Goal: Task Accomplishment & Management: Manage account settings

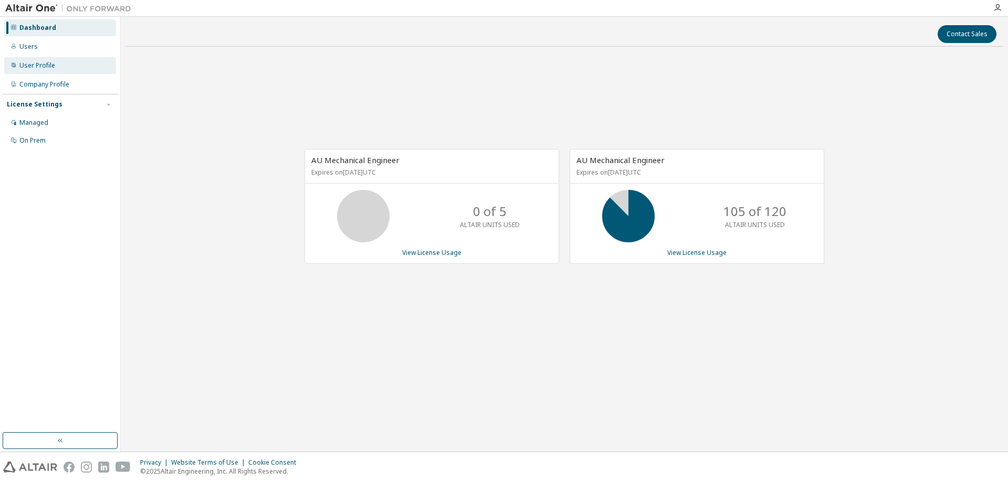
click at [40, 65] on div "User Profile" at bounding box center [37, 65] width 36 height 8
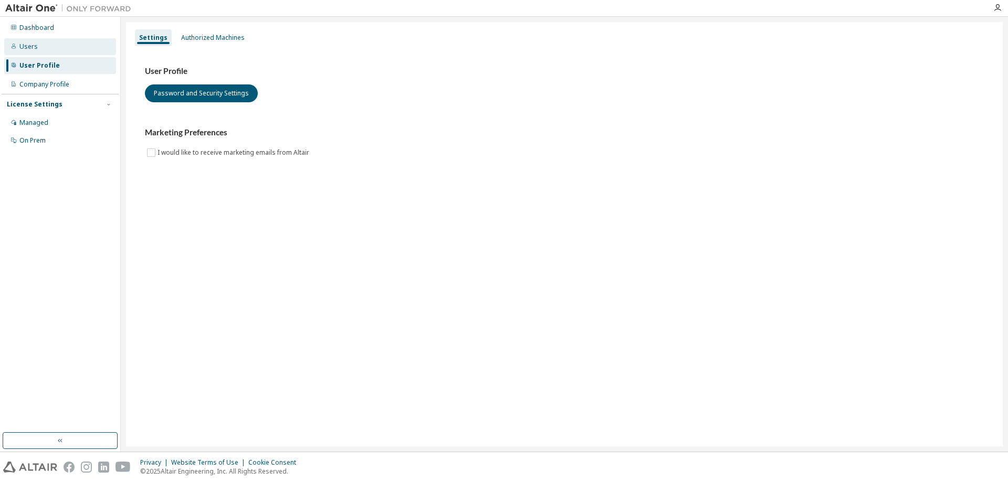
click at [37, 52] on div "Users" at bounding box center [60, 46] width 112 height 17
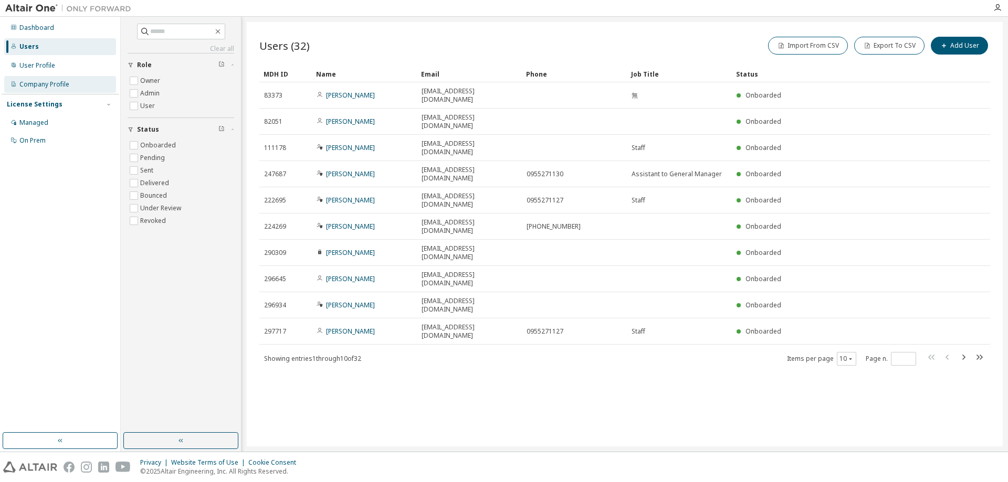
click at [44, 84] on div "Company Profile" at bounding box center [44, 84] width 50 height 8
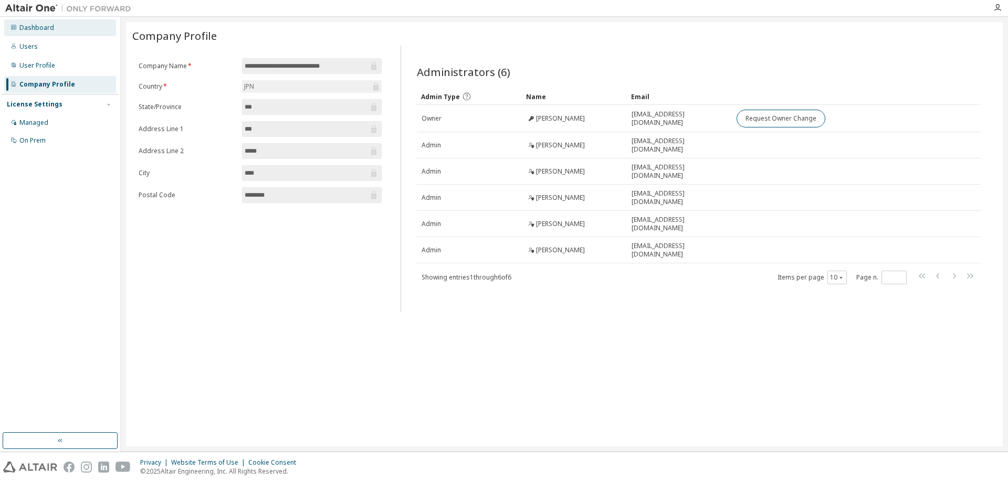
click at [52, 33] on div "Dashboard" at bounding box center [60, 27] width 112 height 17
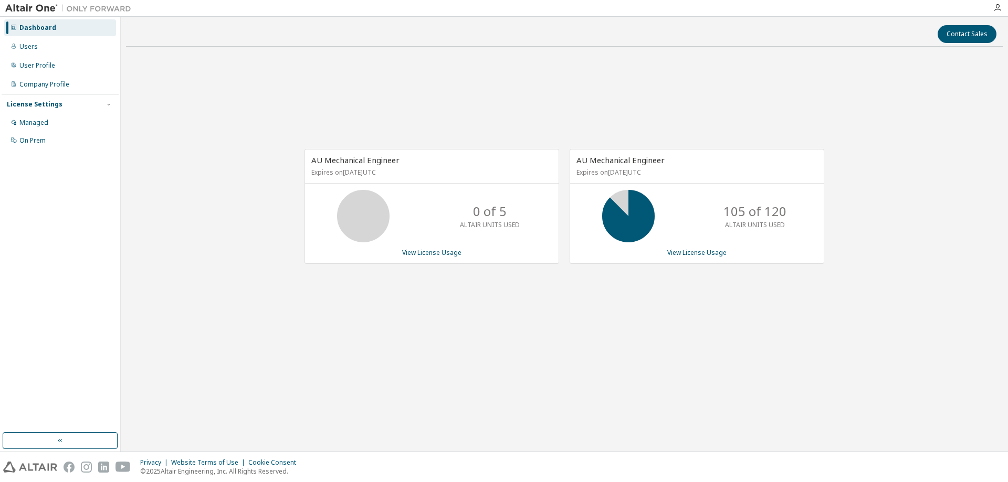
click at [662, 197] on div "105 of 120 ALTAIR UNITS USED" at bounding box center [696, 216] width 253 height 52
click at [643, 166] on div "AU Mechanical Engineer Expires on January 1, 2038 UTC" at bounding box center [696, 167] width 253 height 34
click at [675, 252] on link "View License Usage" at bounding box center [696, 252] width 59 height 9
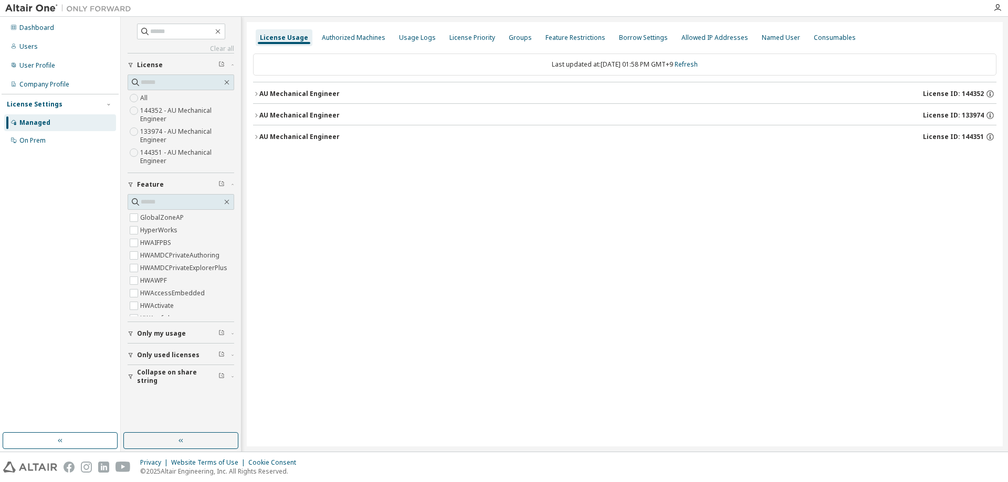
click at [313, 98] on div "AU Mechanical Engineer License ID: 144352" at bounding box center [627, 93] width 737 height 9
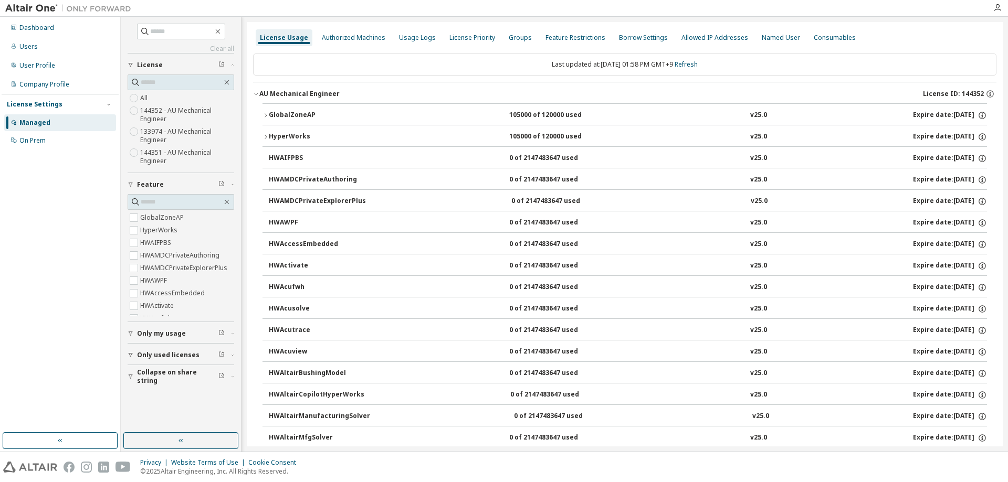
click at [305, 118] on div "GlobalZoneAP" at bounding box center [316, 115] width 94 height 9
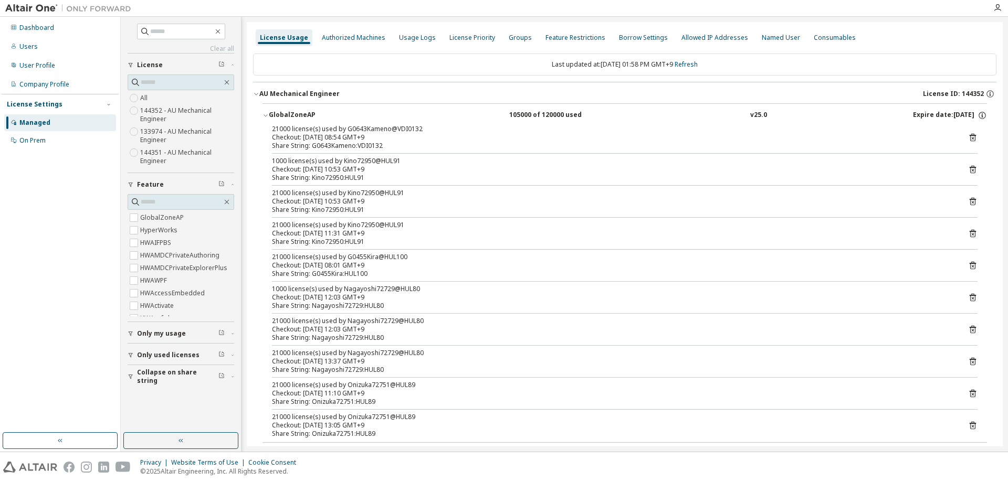
click at [305, 118] on div "GlobalZoneAP" at bounding box center [316, 115] width 94 height 9
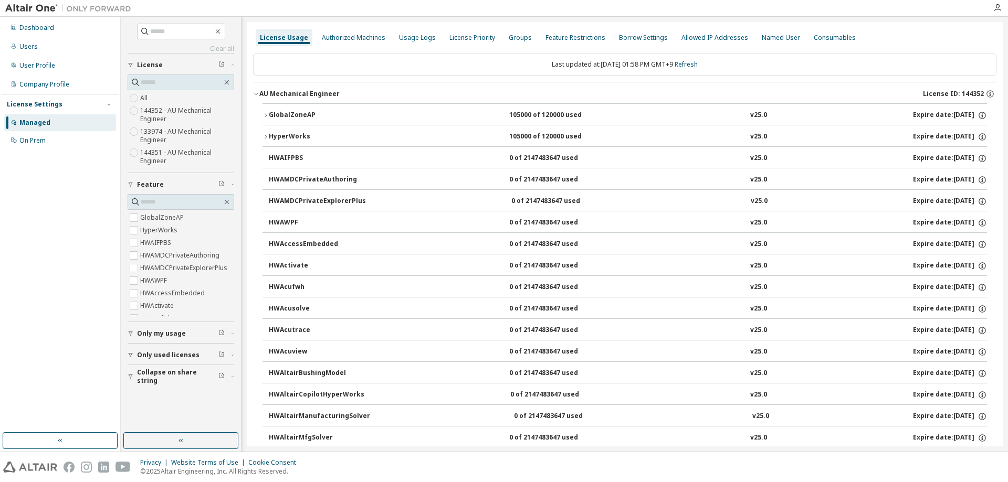
click at [304, 128] on button "HyperWorks 105000 of 120000 used v25.0 Expire date: 2038-01-01" at bounding box center [624, 136] width 724 height 23
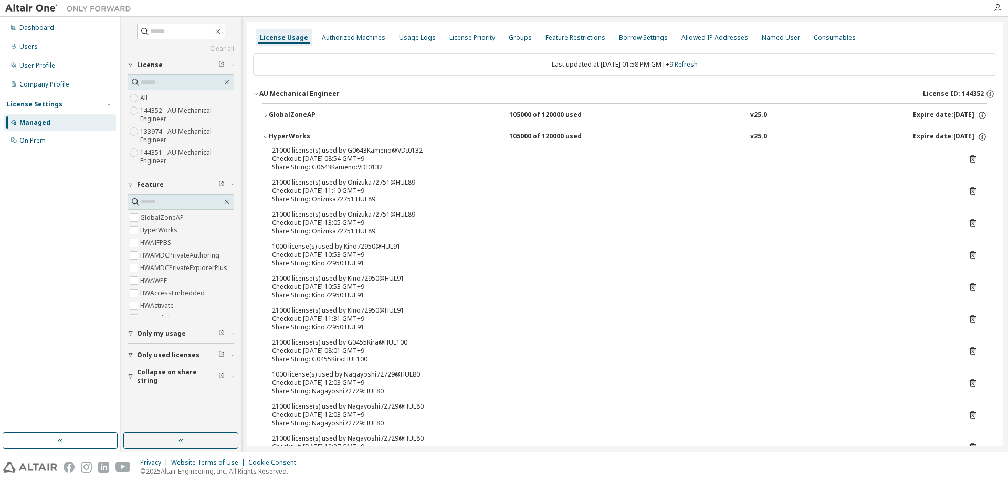
click at [297, 133] on div "HyperWorks" at bounding box center [316, 136] width 94 height 9
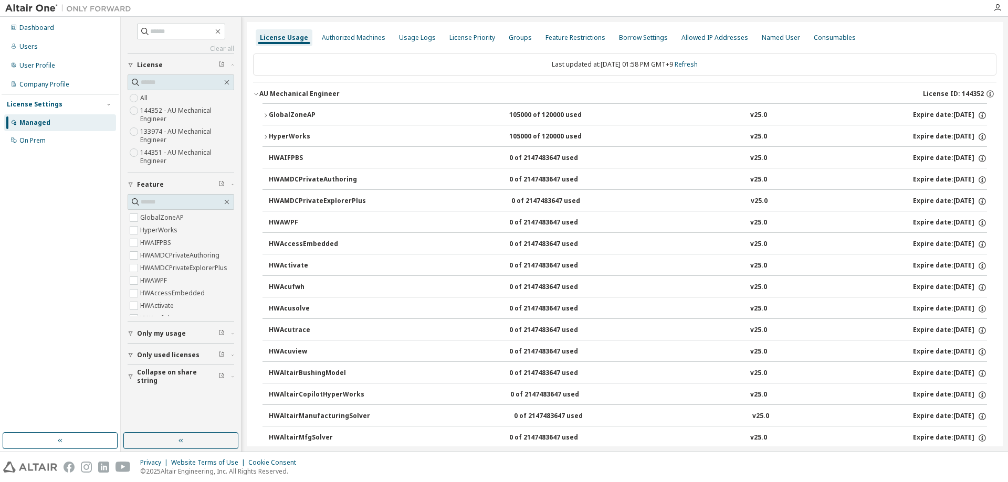
click at [296, 134] on div "HyperWorks" at bounding box center [316, 136] width 94 height 9
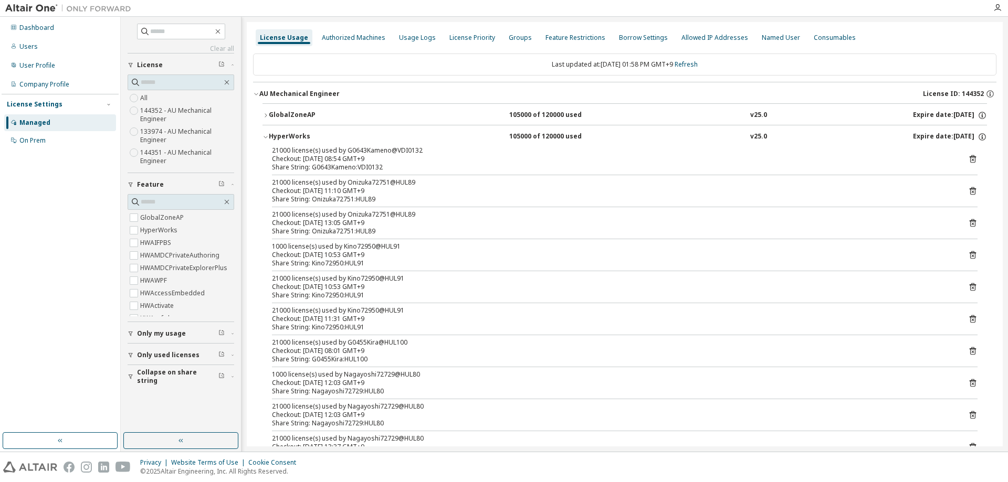
click at [282, 140] on div "HyperWorks" at bounding box center [316, 136] width 94 height 9
